Goal: Task Accomplishment & Management: Manage account settings

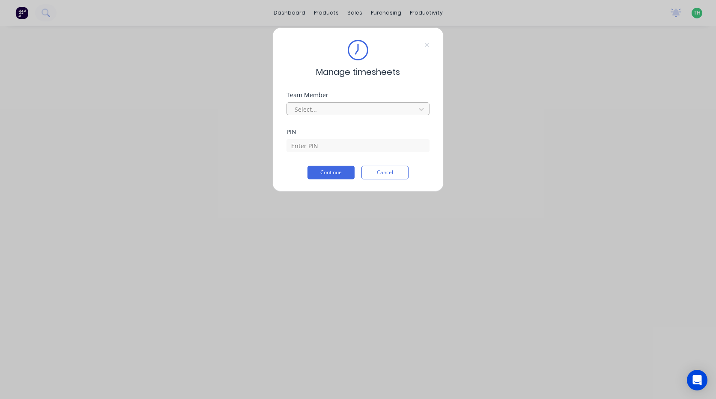
click at [335, 112] on div at bounding box center [352, 109] width 117 height 11
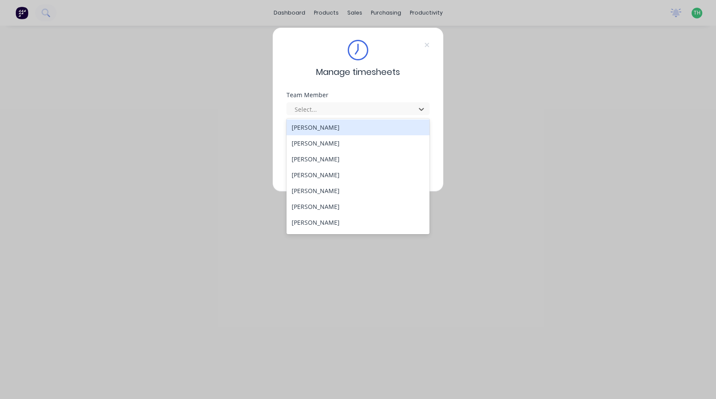
scroll to position [458, 0]
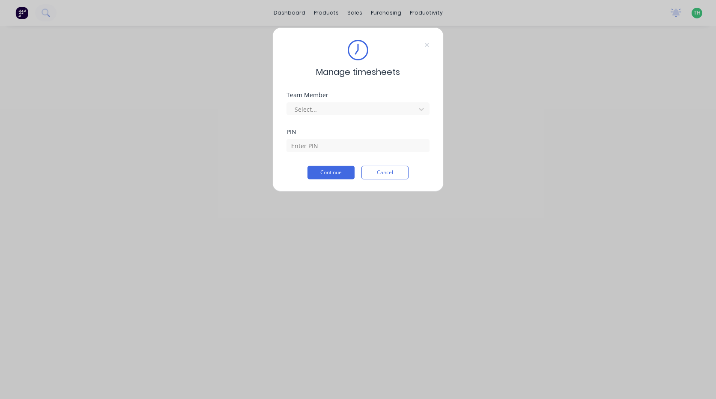
click at [559, 128] on div "Manage timesheets Team Member Select... PIN Continue Cancel" at bounding box center [358, 199] width 716 height 399
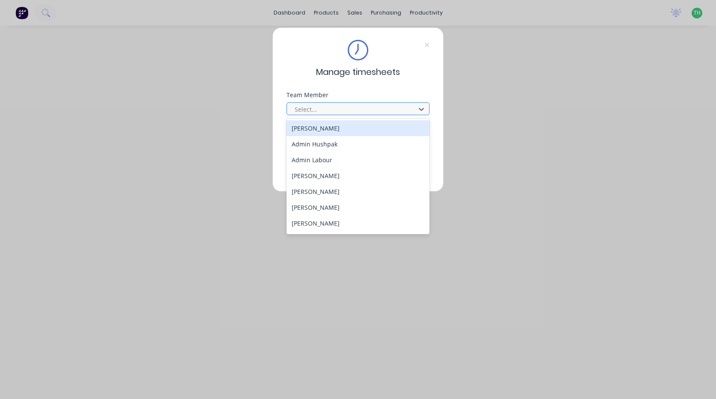
drag, startPoint x: 405, startPoint y: 106, endPoint x: 399, endPoint y: 104, distance: 6.6
click at [404, 106] on div at bounding box center [352, 109] width 117 height 11
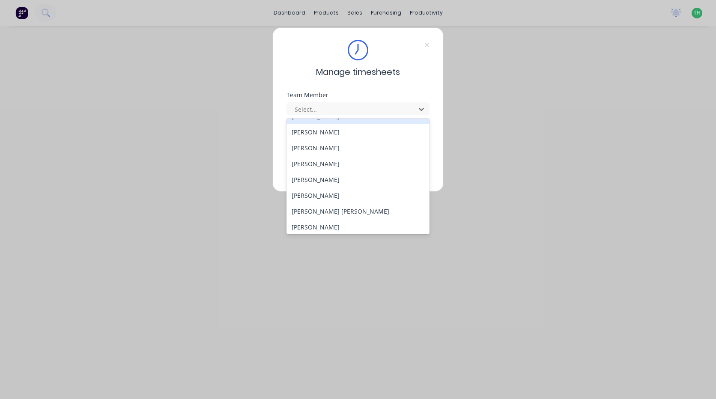
scroll to position [128, 0]
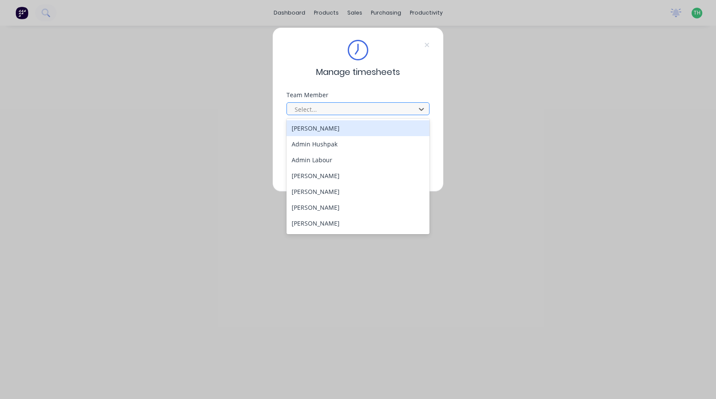
click at [356, 111] on div at bounding box center [352, 109] width 117 height 11
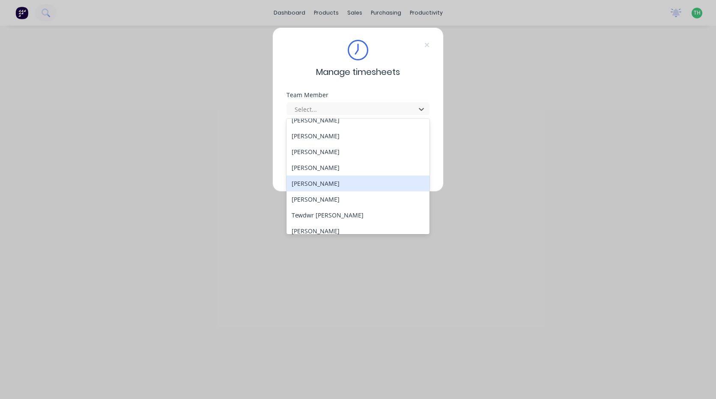
scroll to position [458, 0]
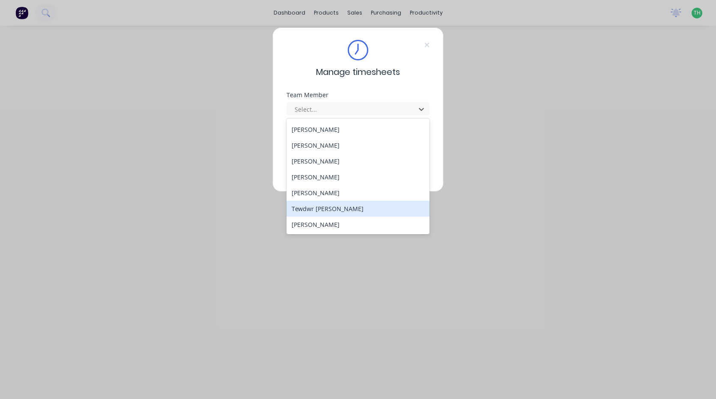
click at [357, 203] on div "Tewdwr [PERSON_NAME]" at bounding box center [357, 209] width 143 height 16
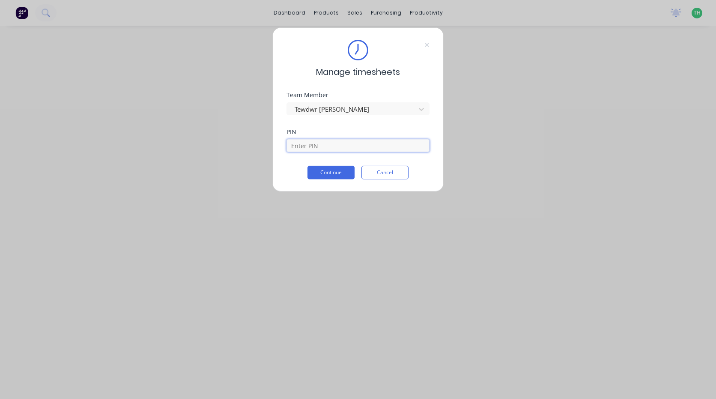
click at [322, 142] on input at bounding box center [357, 145] width 143 height 13
type input "2711"
click at [342, 171] on button "Continue" at bounding box center [330, 173] width 47 height 14
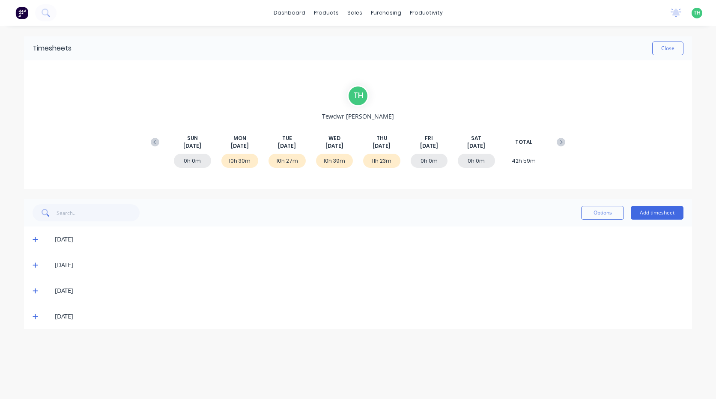
click at [37, 318] on icon at bounding box center [36, 316] width 6 height 6
